Goal: Task Accomplishment & Management: Use online tool/utility

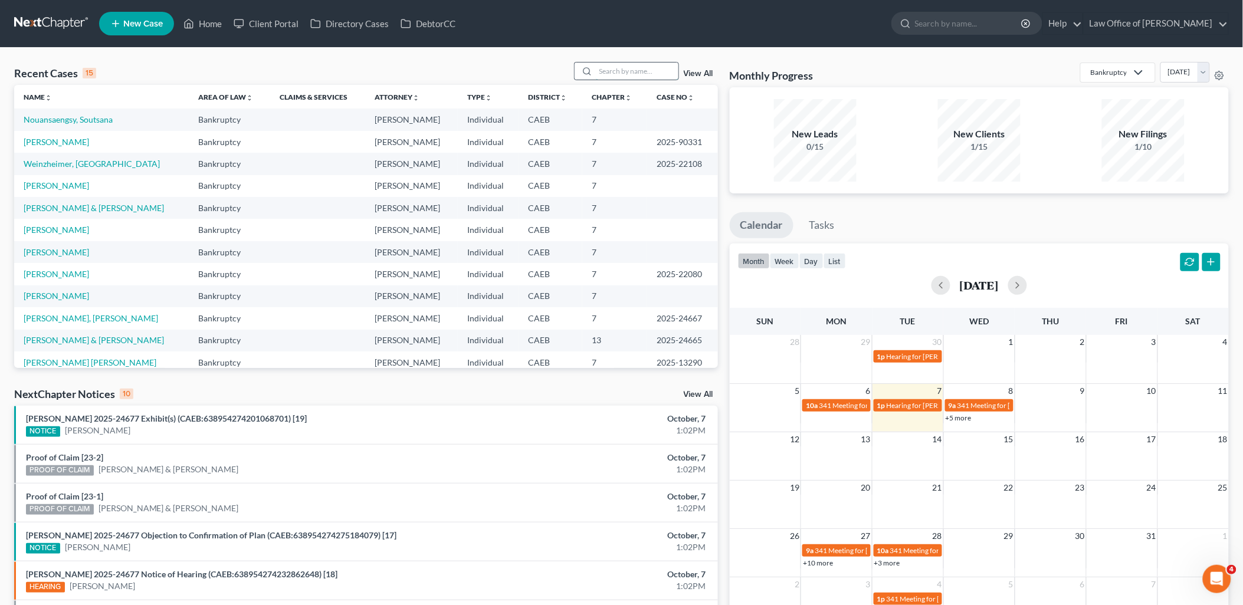
drag, startPoint x: 629, startPoint y: 62, endPoint x: 640, endPoint y: 67, distance: 12.4
click at [629, 63] on input "search" at bounding box center [637, 71] width 83 height 17
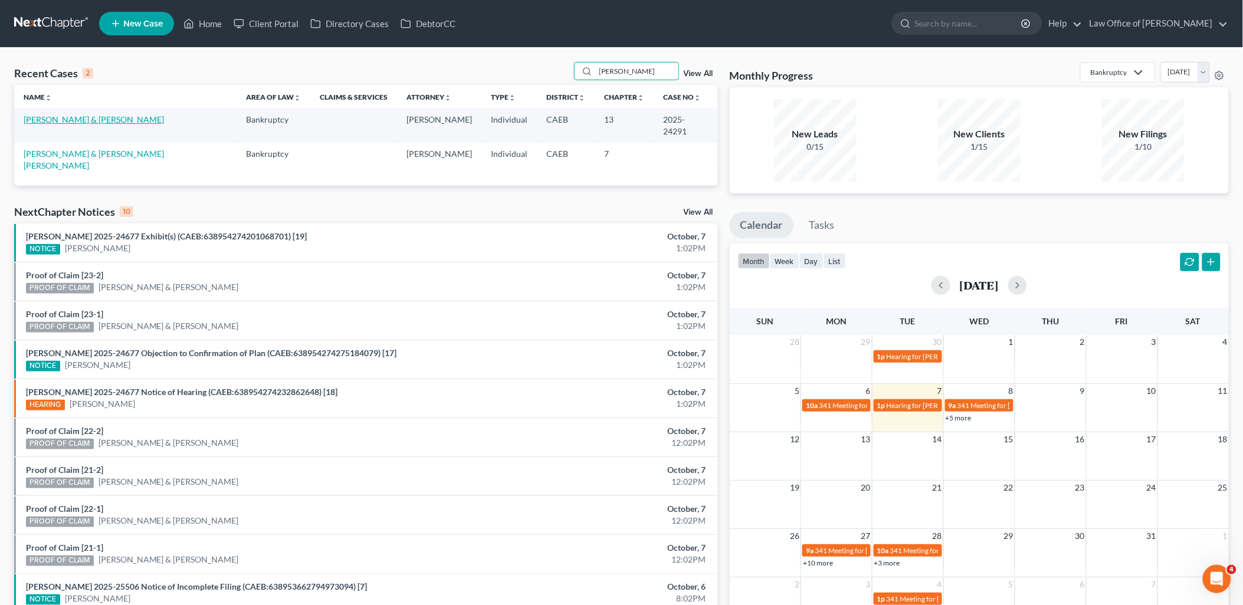
type input "[PERSON_NAME]"
click at [67, 115] on link "[PERSON_NAME] & [PERSON_NAME]" at bounding box center [94, 119] width 140 height 10
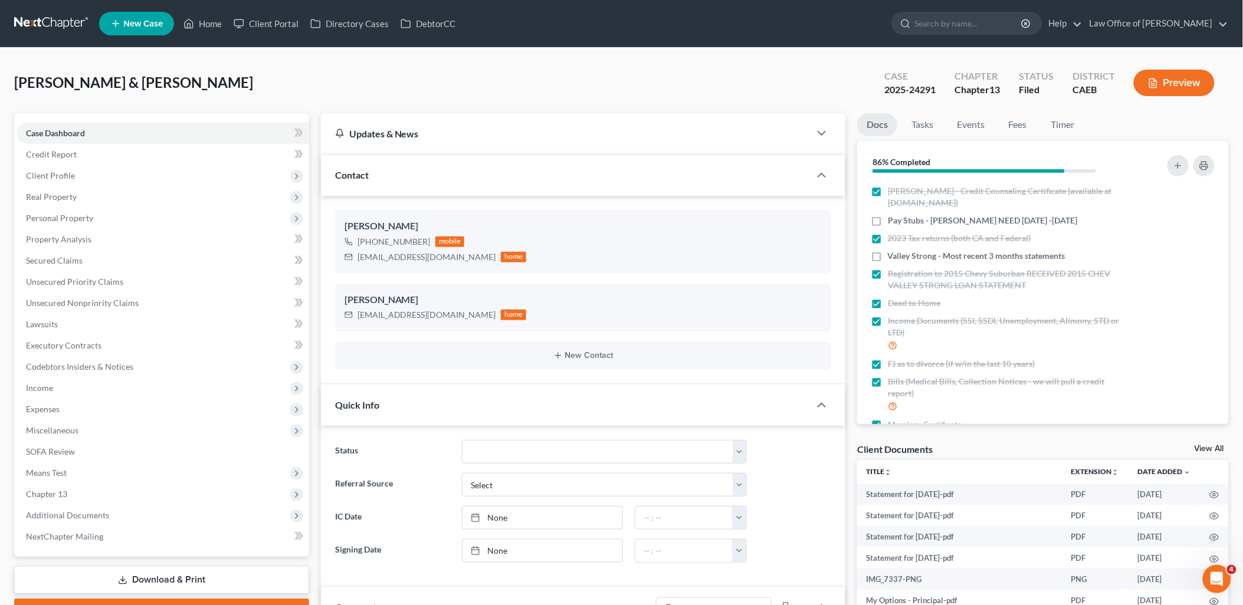
scroll to position [2648, 0]
click at [1205, 449] on link "View All" at bounding box center [1210, 449] width 30 height 8
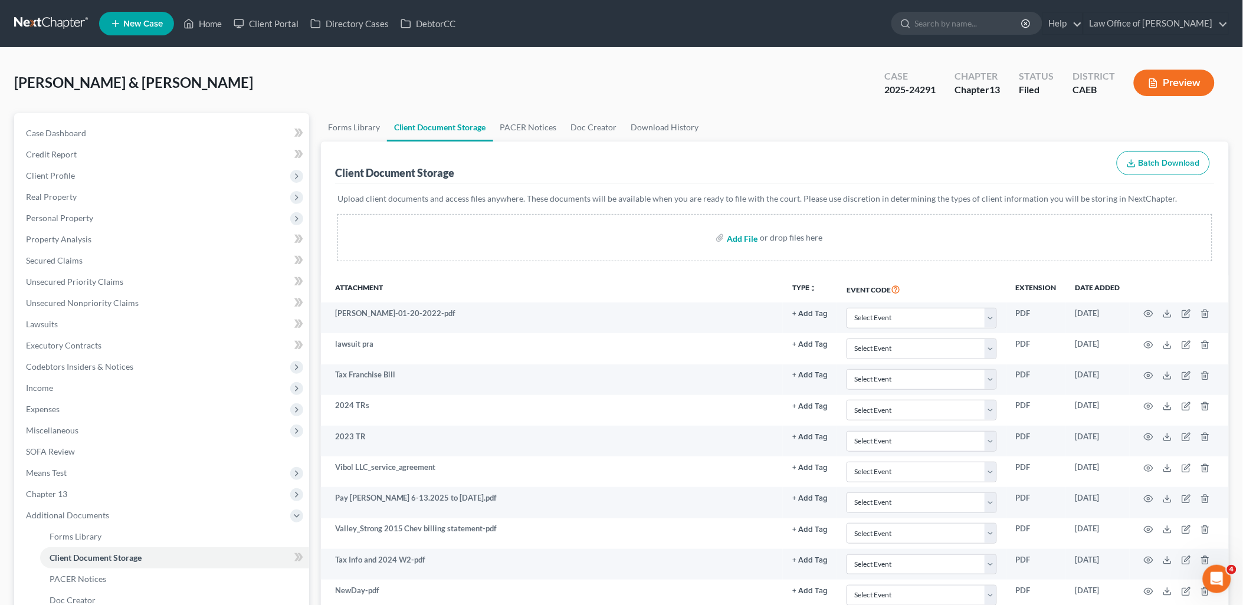
click at [735, 232] on input "file" at bounding box center [741, 237] width 28 height 21
type input "C:\fakepath\BAIL BOND.pdf"
click at [213, 27] on link "Home" at bounding box center [203, 23] width 50 height 21
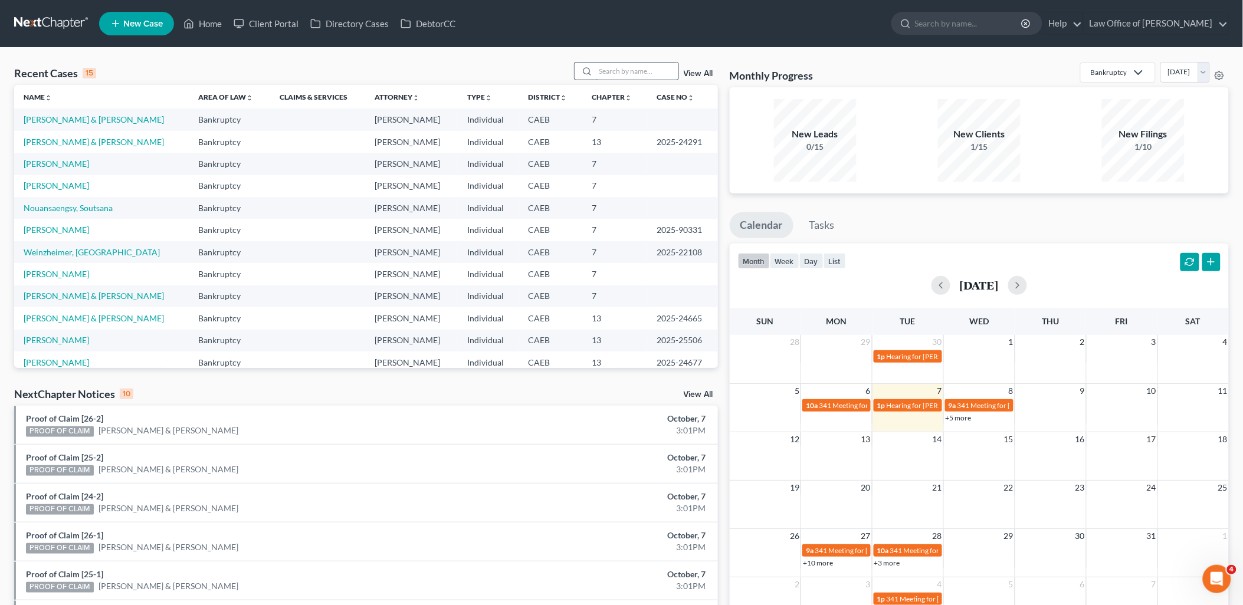
click at [640, 70] on input "search" at bounding box center [637, 71] width 83 height 17
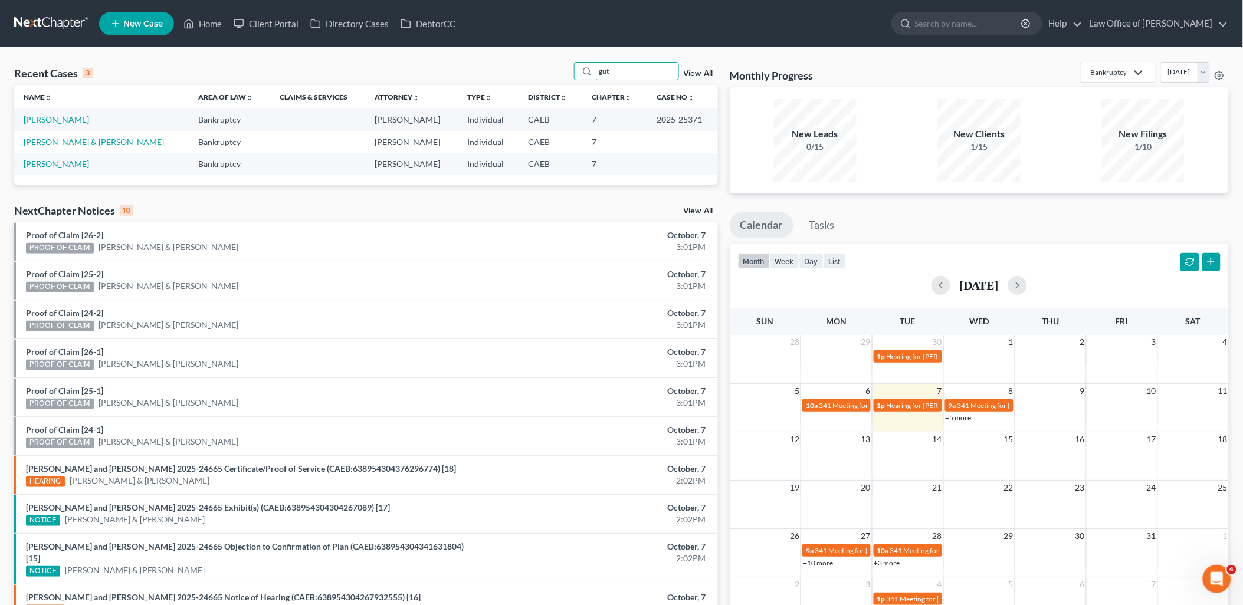
type input "gut"
click at [68, 119] on link "[PERSON_NAME]" at bounding box center [56, 119] width 65 height 10
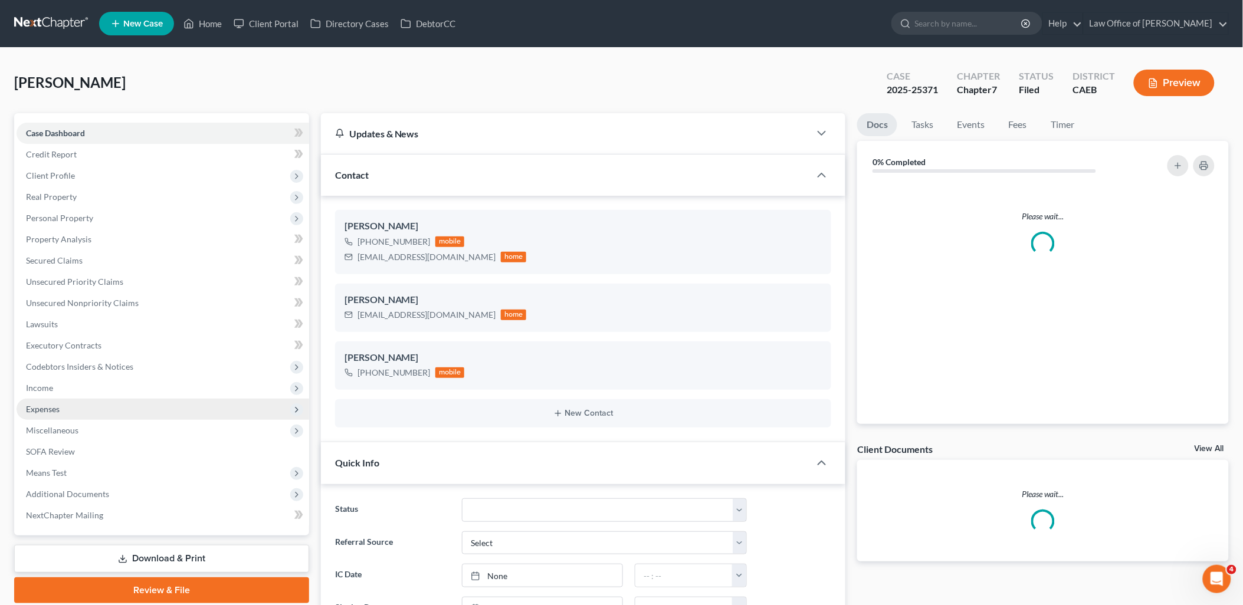
scroll to position [2132, 0]
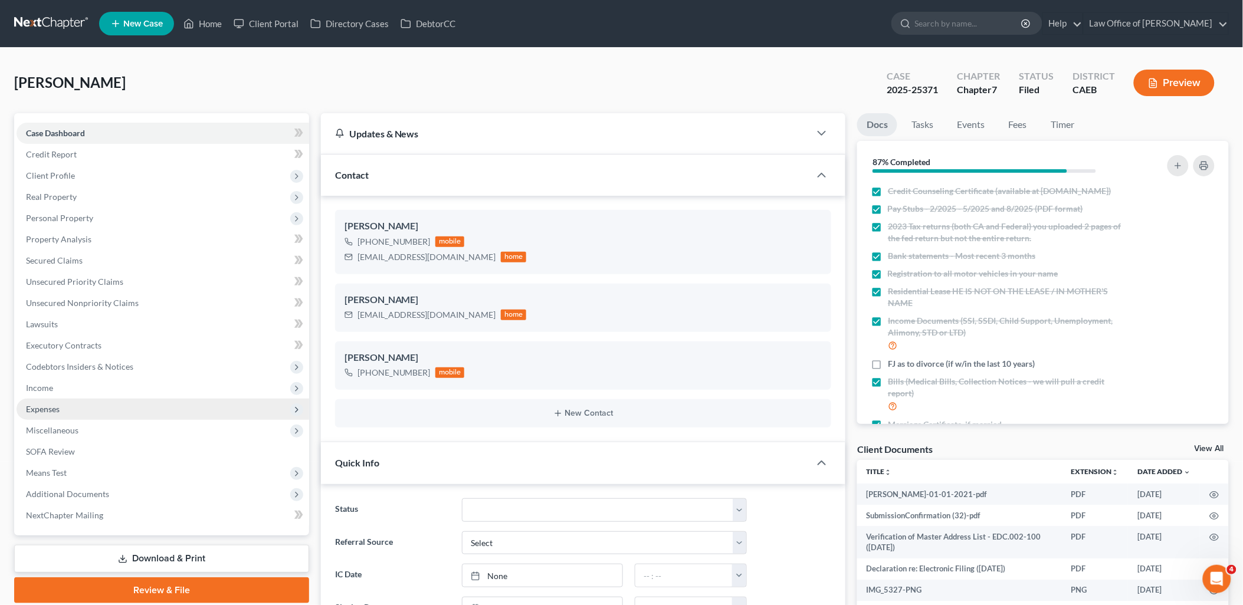
click at [41, 404] on span "Expenses" at bounding box center [43, 409] width 34 height 10
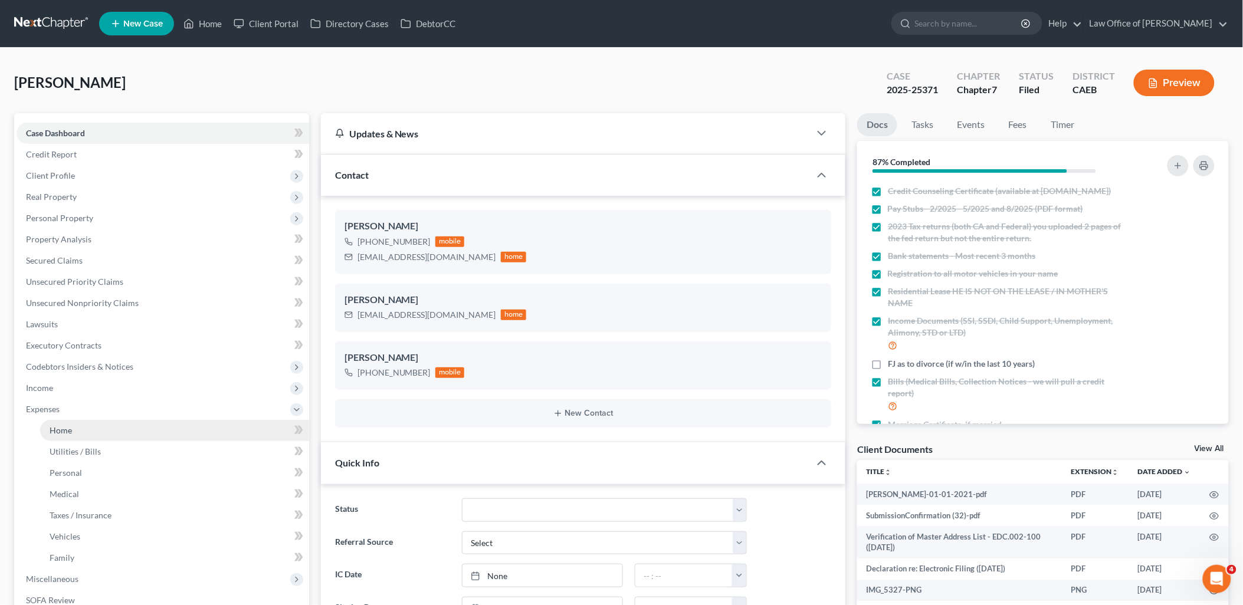
click at [73, 427] on link "Home" at bounding box center [174, 430] width 269 height 21
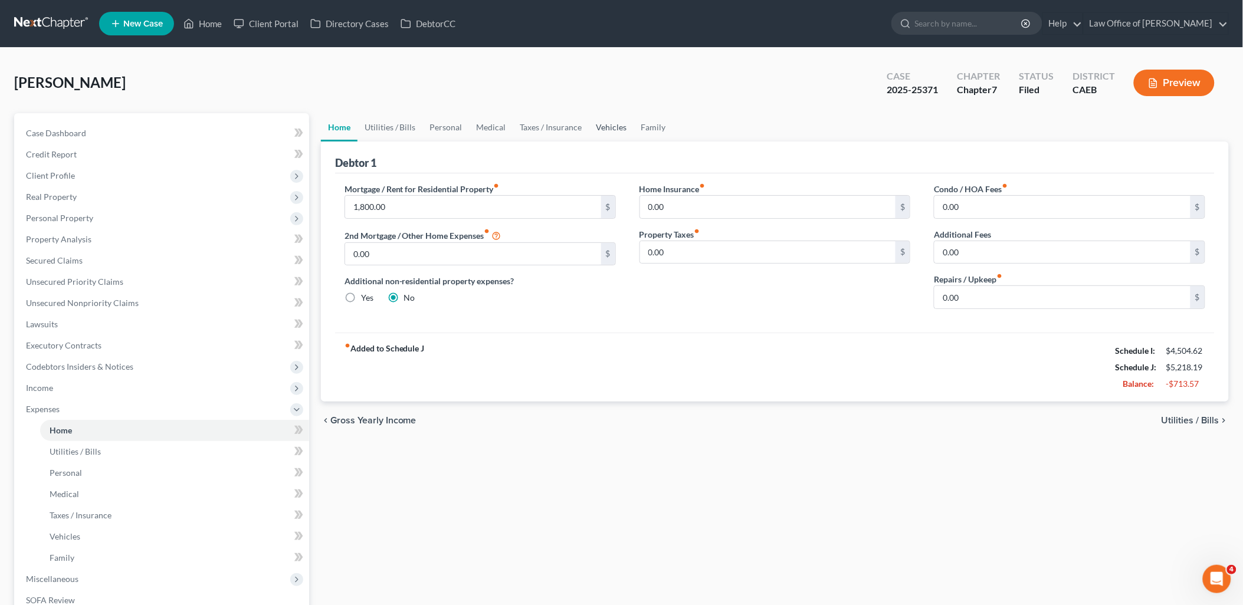
click at [616, 124] on link "Vehicles" at bounding box center [611, 127] width 45 height 28
